Goal: Task Accomplishment & Management: Use online tool/utility

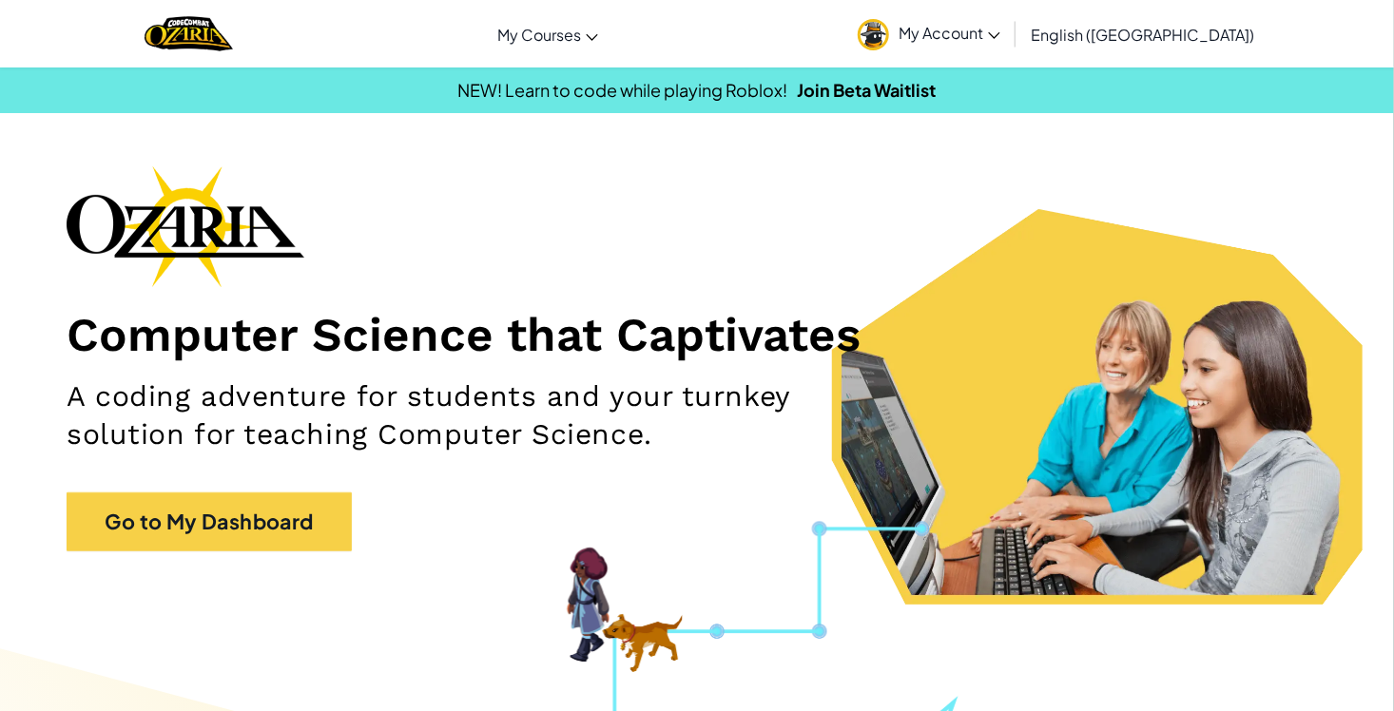
click at [1010, 30] on link "My Account" at bounding box center [929, 34] width 162 height 60
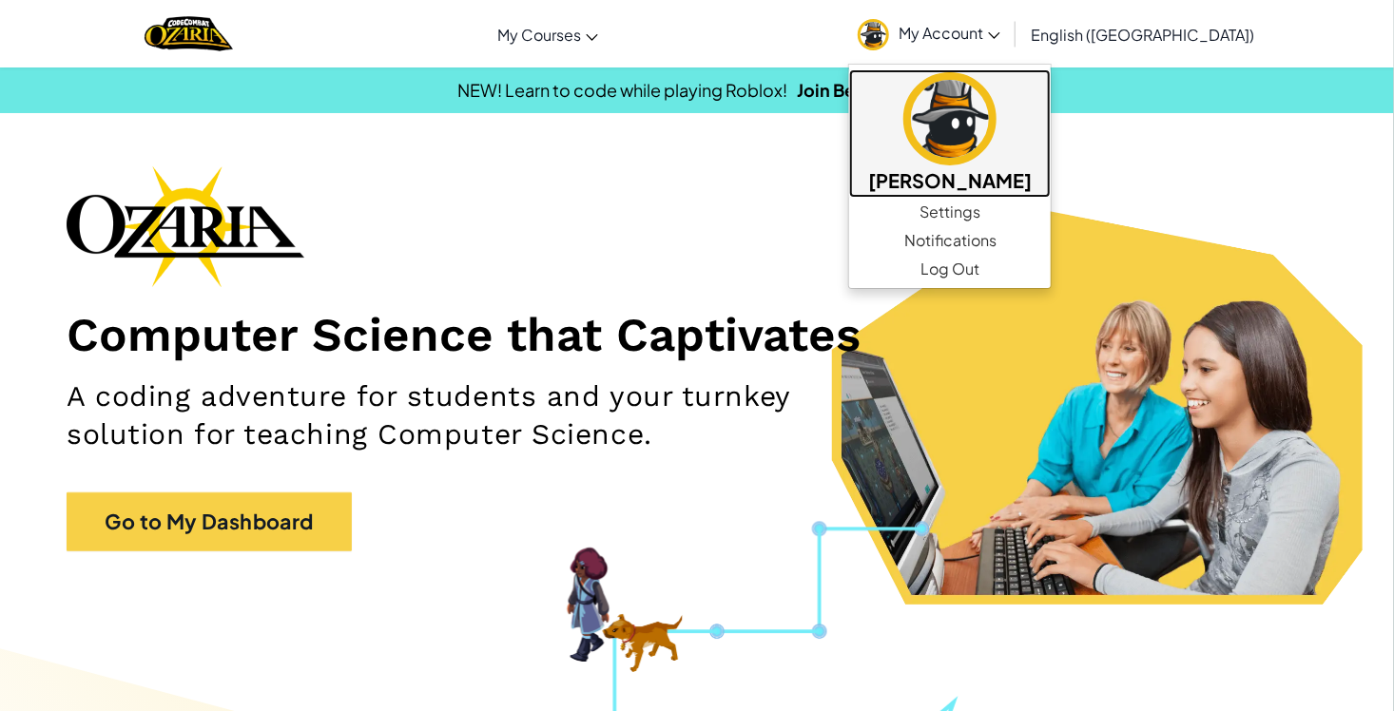
click at [1032, 187] on h5 "[PERSON_NAME]" at bounding box center [950, 179] width 164 height 29
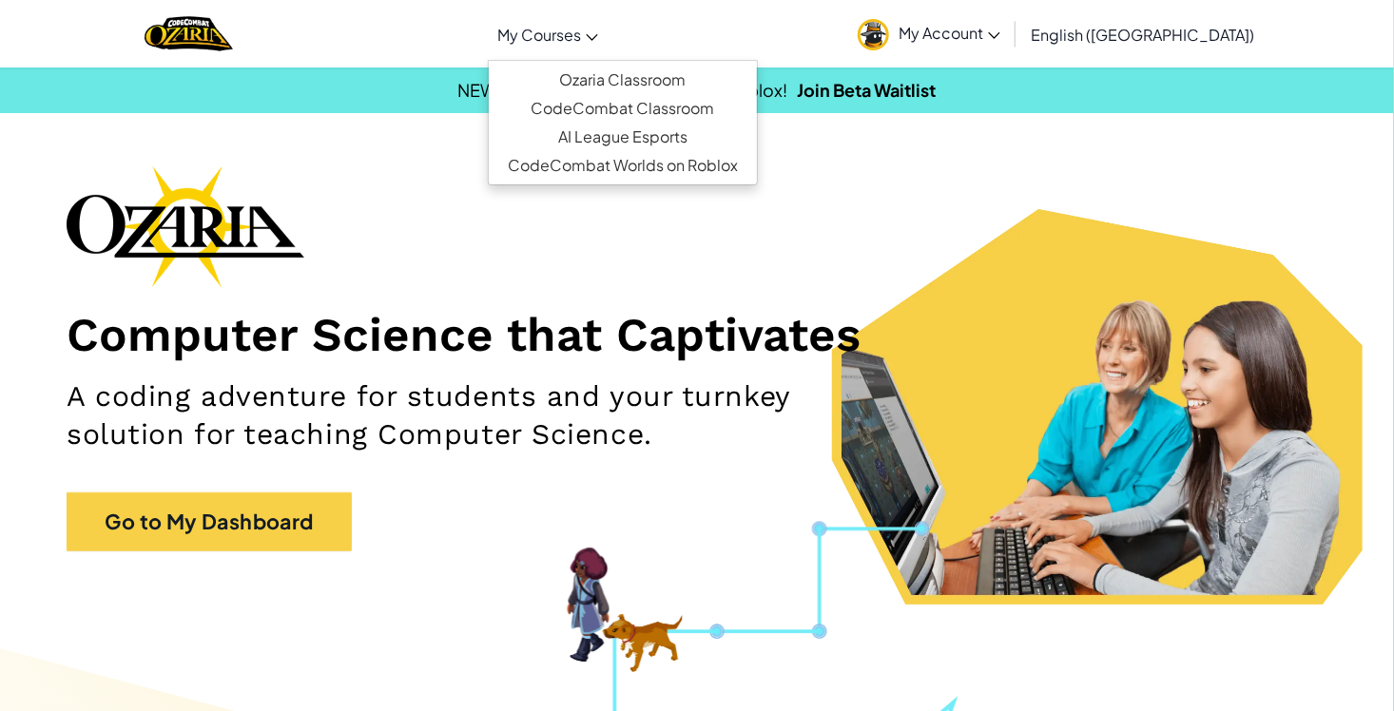
click at [598, 40] on icon at bounding box center [592, 37] width 12 height 7
click at [664, 71] on link "Ozaria Classroom" at bounding box center [623, 80] width 268 height 29
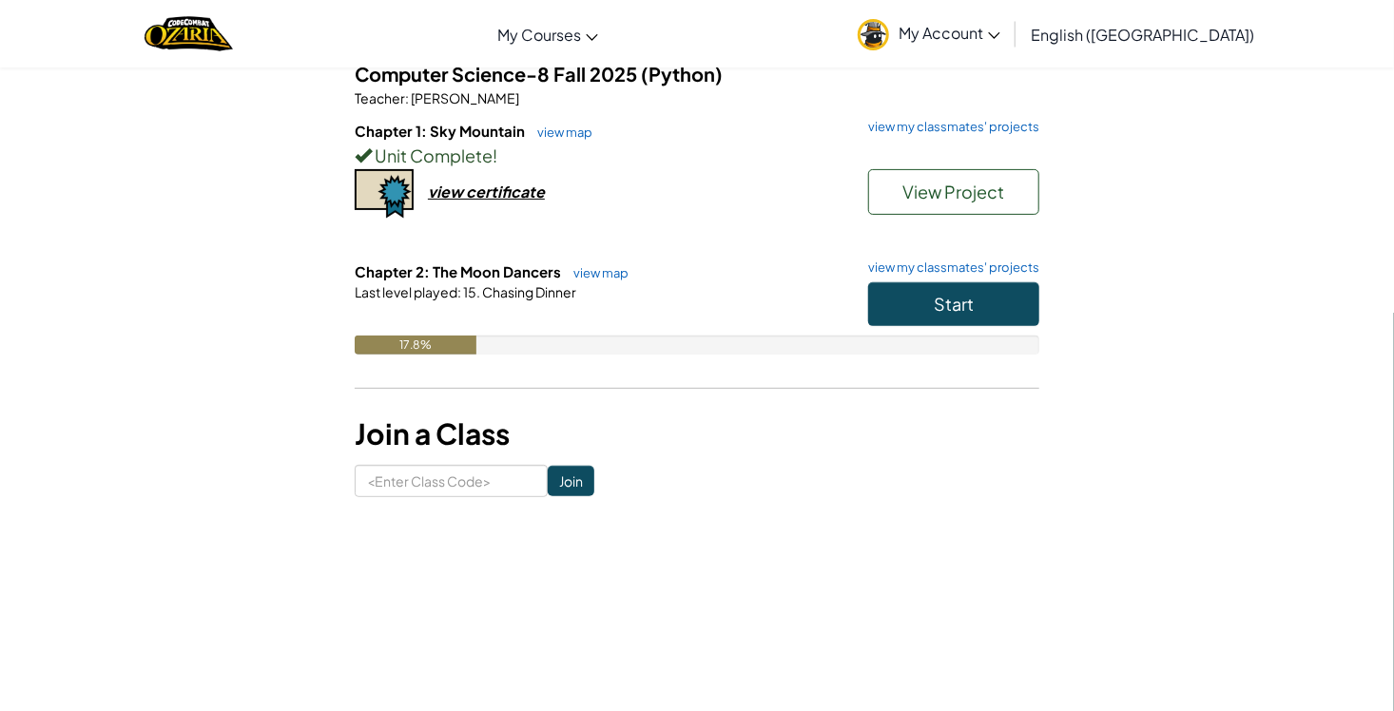
scroll to position [158, 0]
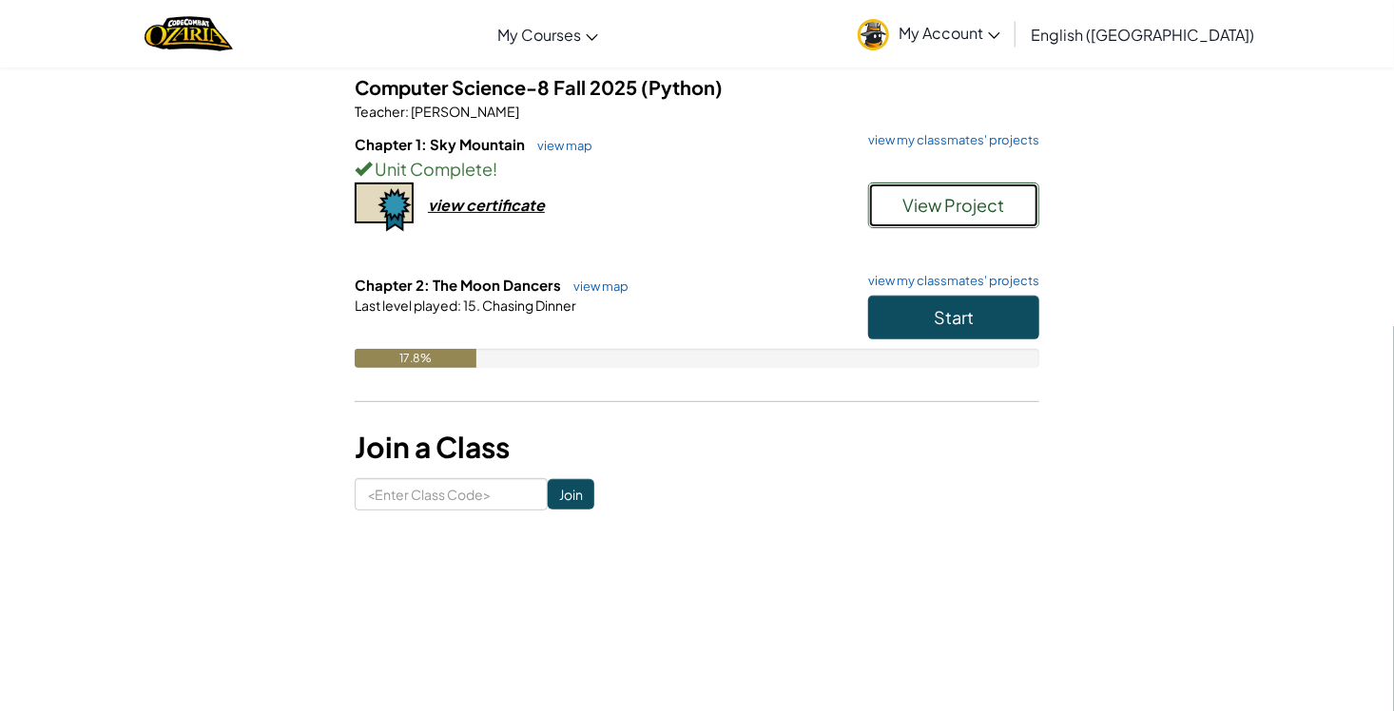
click at [944, 213] on span "View Project" at bounding box center [954, 205] width 102 height 22
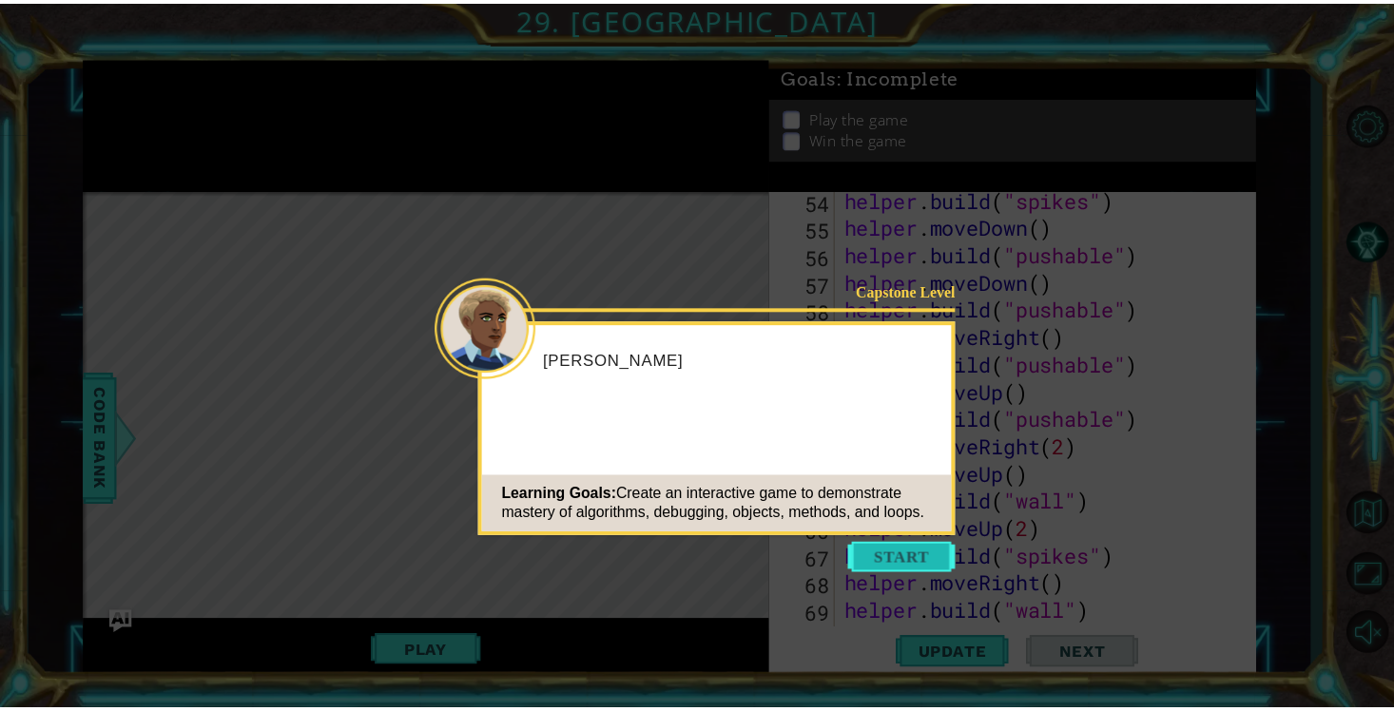
scroll to position [2343, 0]
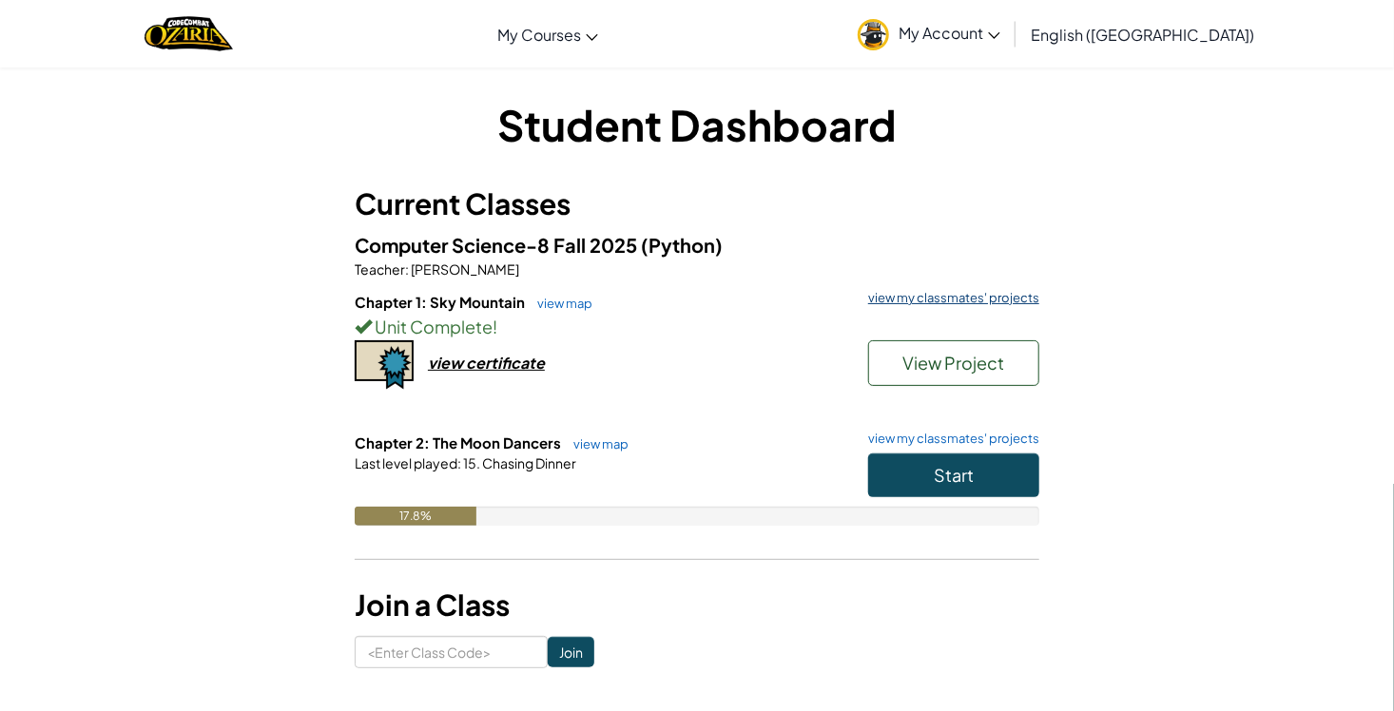
click at [903, 301] on link "view my classmates' projects" at bounding box center [949, 298] width 181 height 12
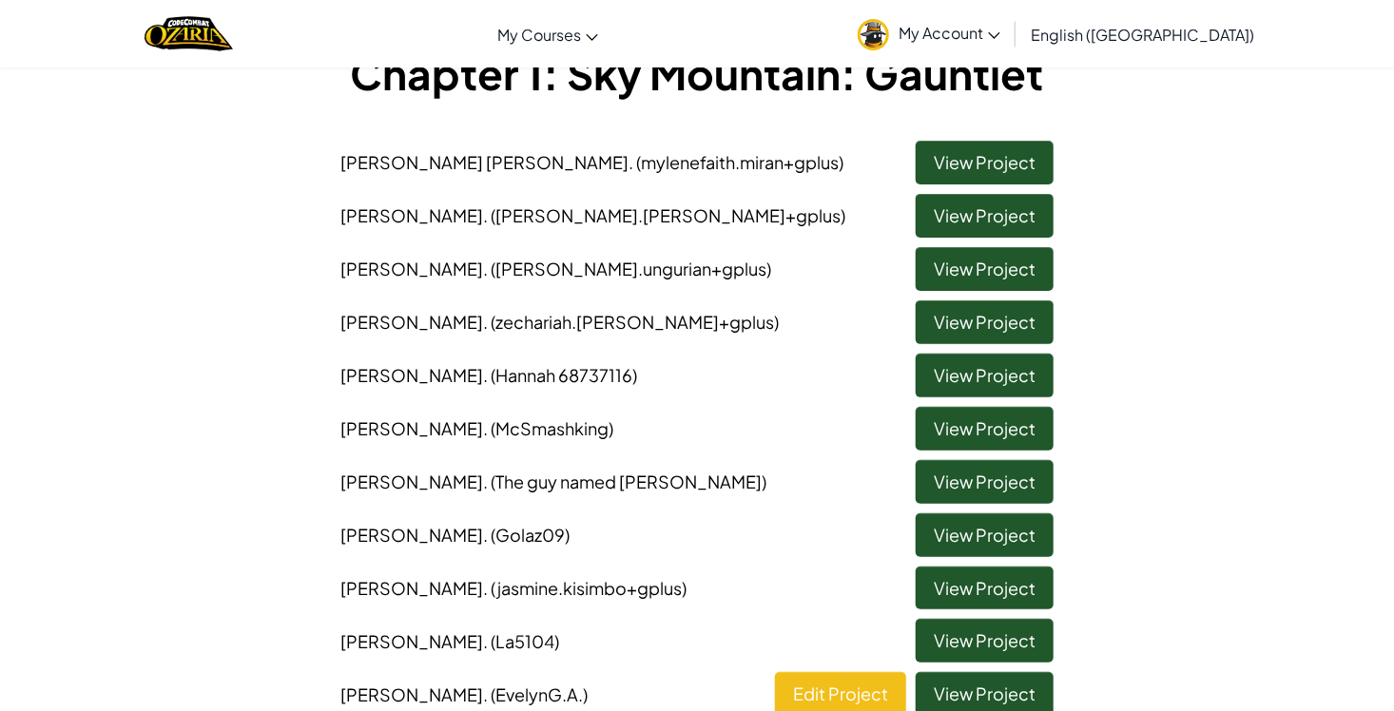
scroll to position [124, 0]
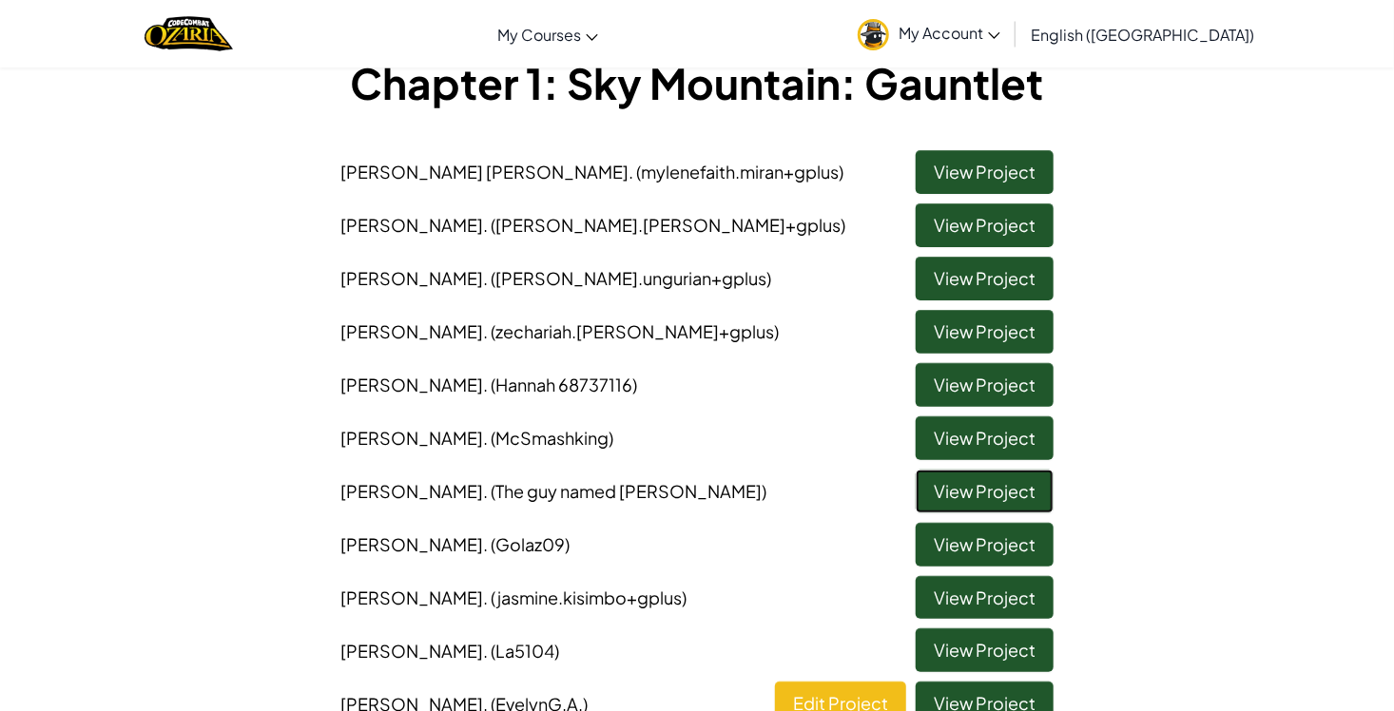
click at [1001, 480] on link "View Project" at bounding box center [985, 492] width 138 height 44
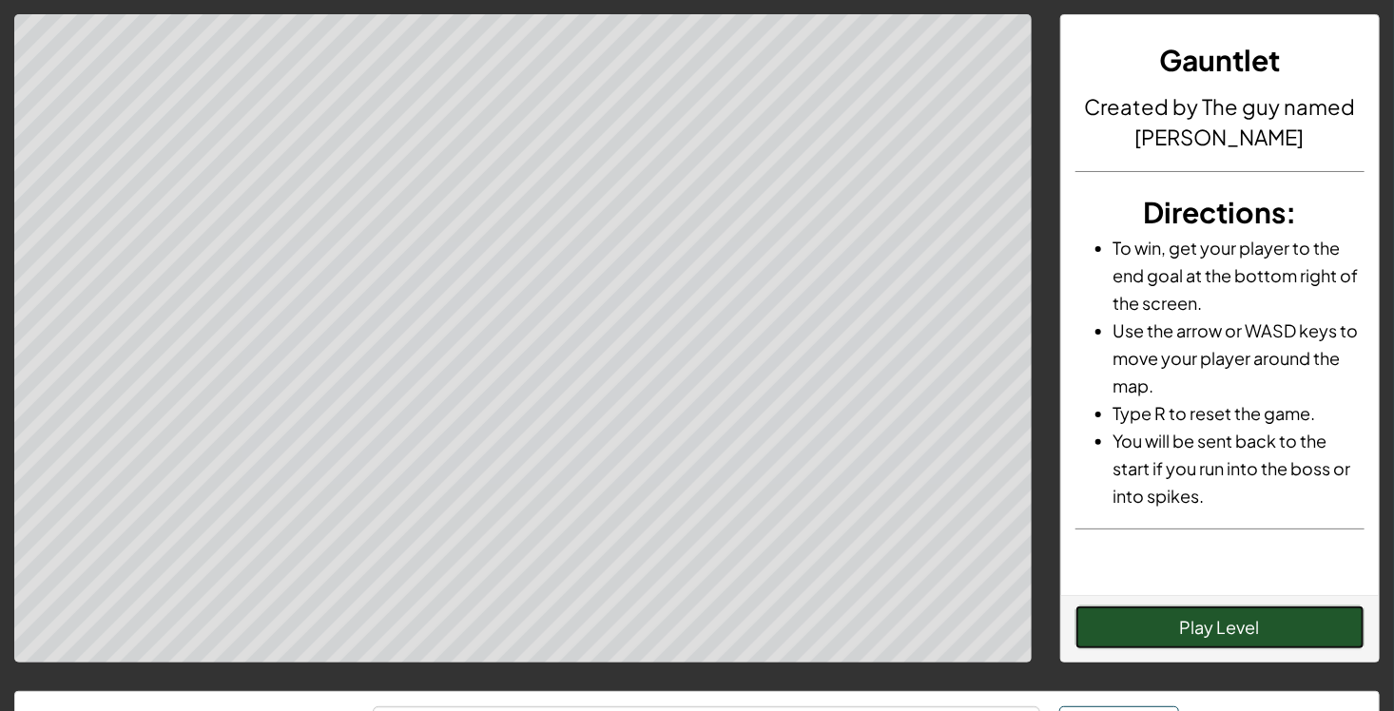
click at [1172, 630] on button "Play Level" at bounding box center [1220, 628] width 290 height 44
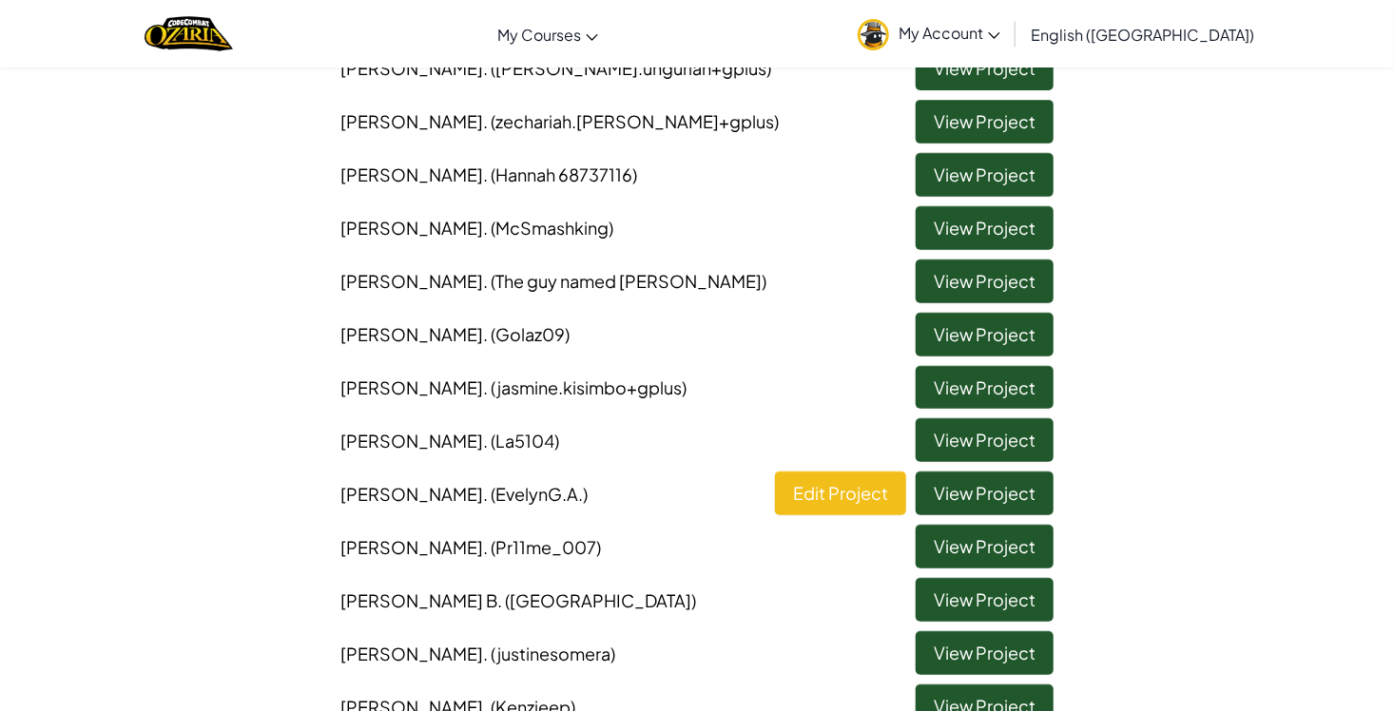
scroll to position [335, 0]
click at [990, 547] on link "View Project" at bounding box center [985, 546] width 138 height 44
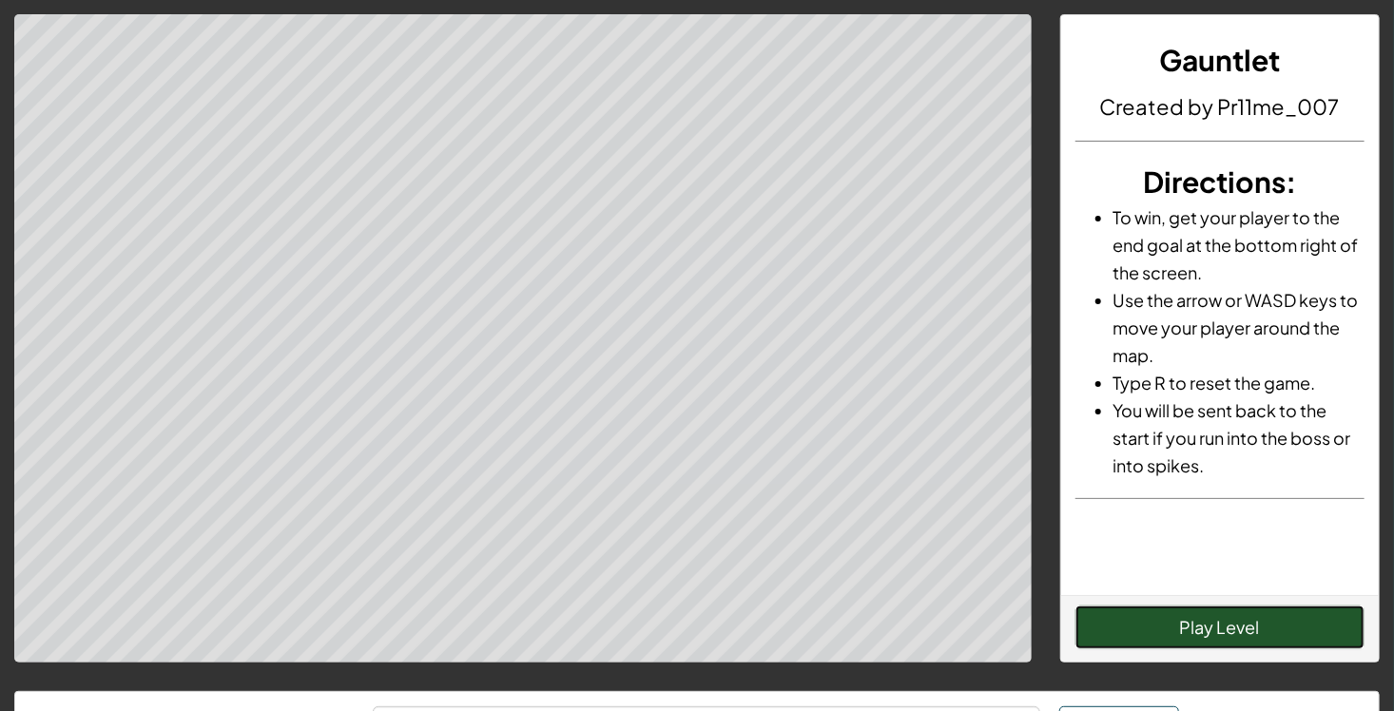
click at [1129, 622] on button "Play Level" at bounding box center [1220, 628] width 290 height 44
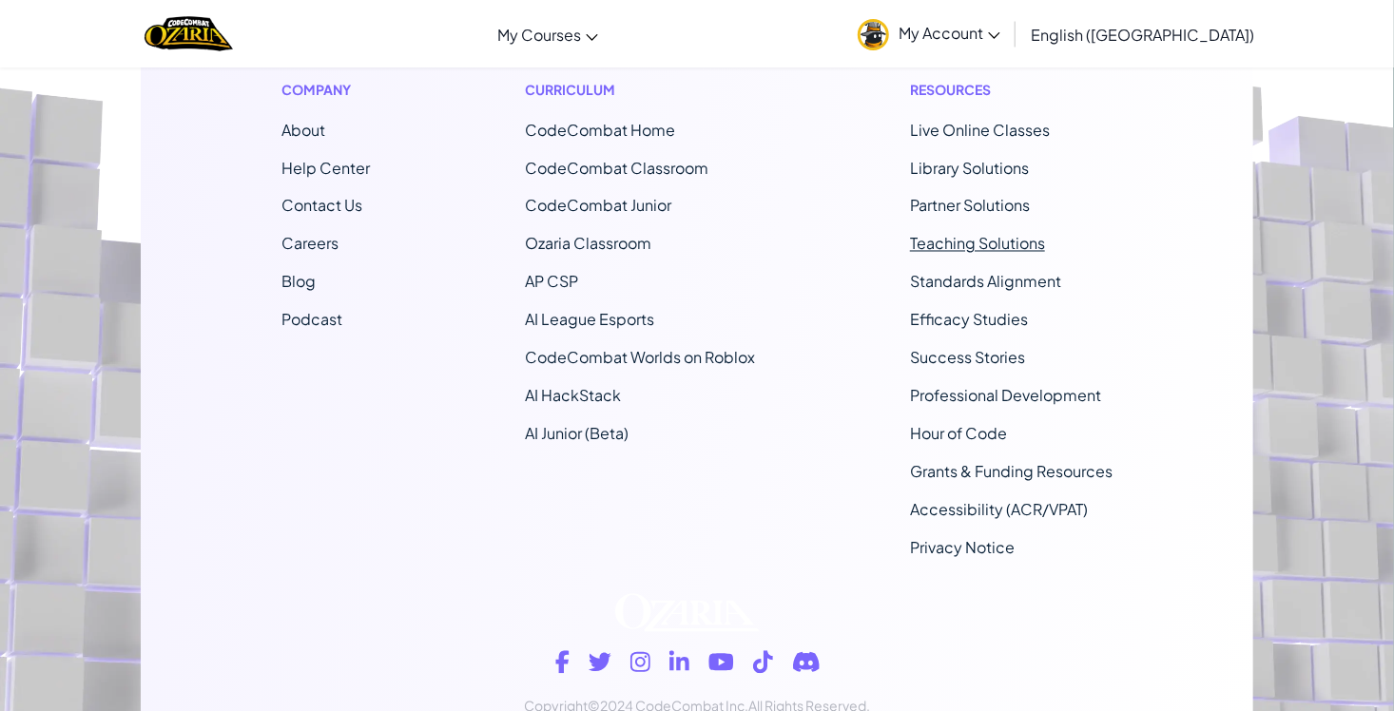
scroll to position [1650, 0]
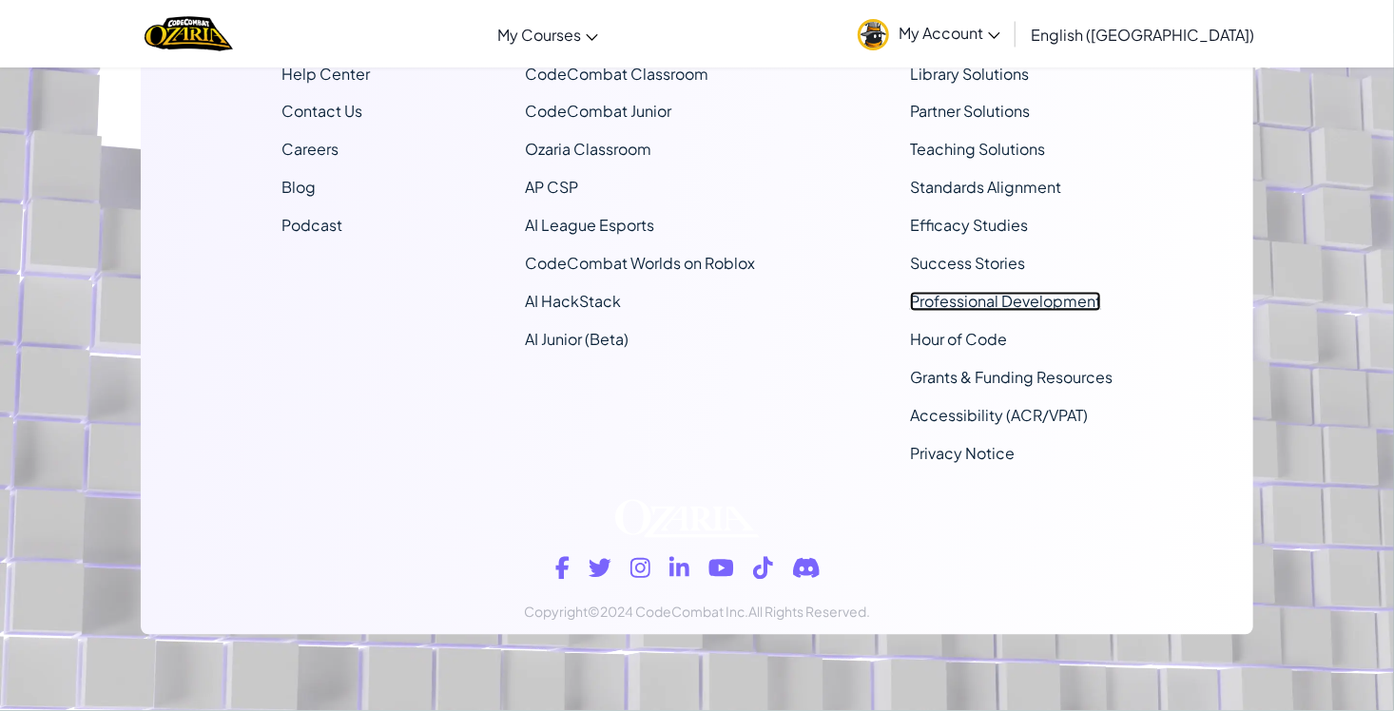
click at [1028, 300] on link "Professional Development" at bounding box center [1005, 302] width 191 height 20
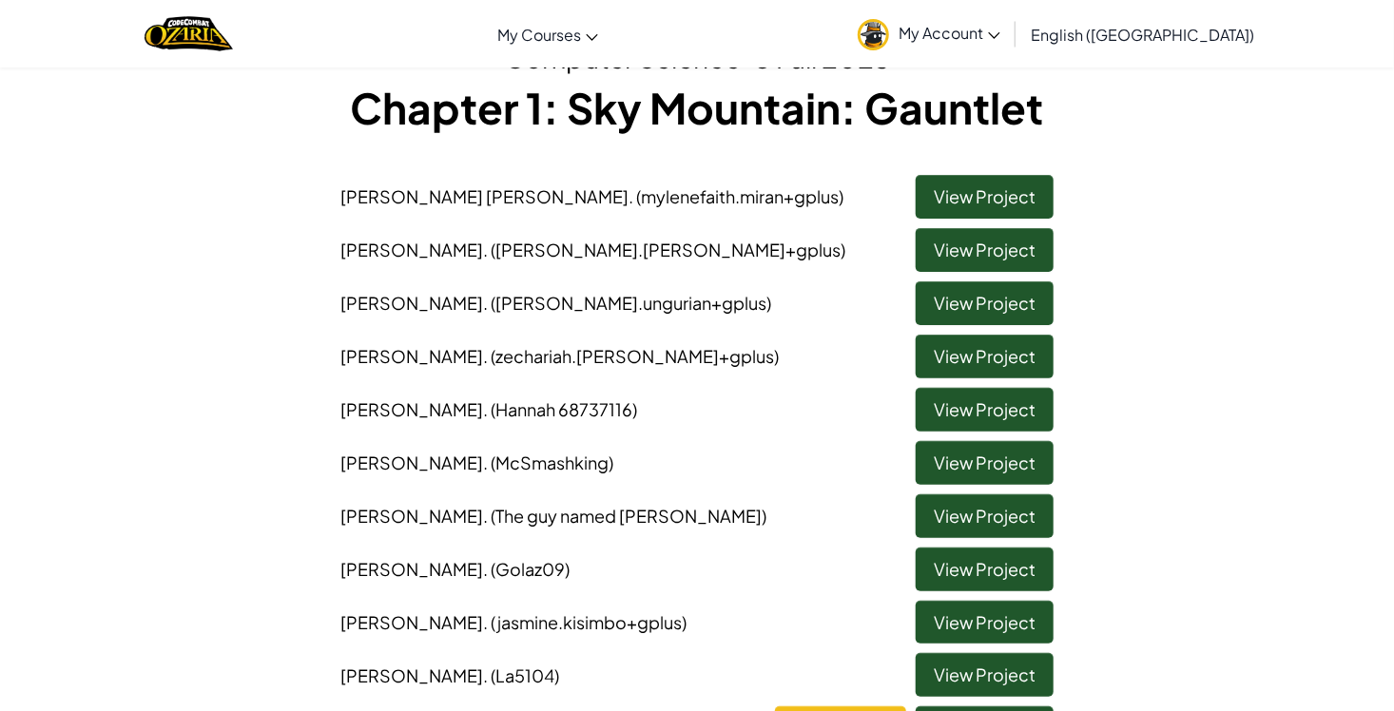
scroll to position [71, 0]
